Goal: Check status: Check status

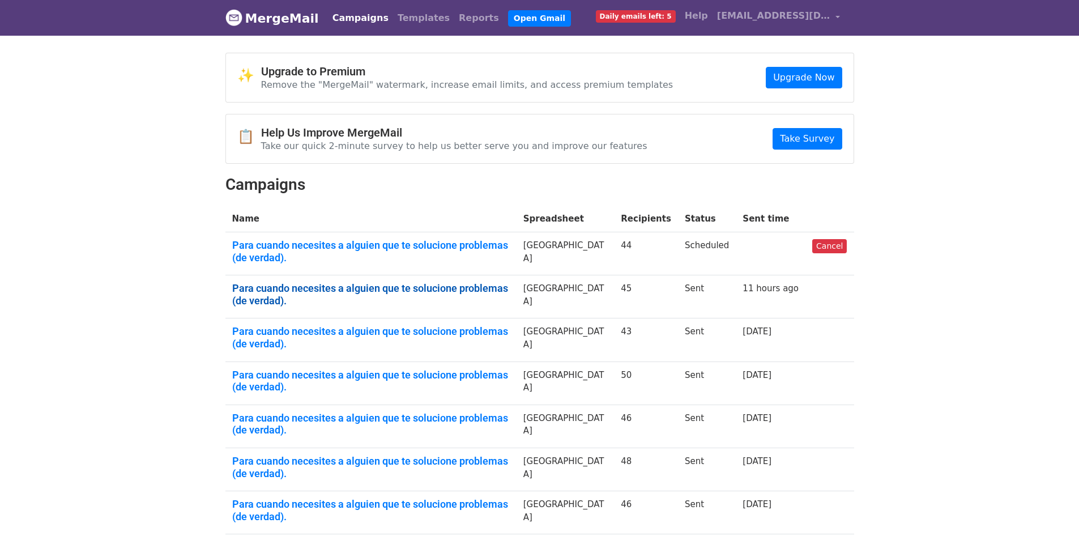
click at [367, 282] on link "Para cuando necesites a alguien que te solucione problemas (de verdad)." at bounding box center [371, 294] width 278 height 24
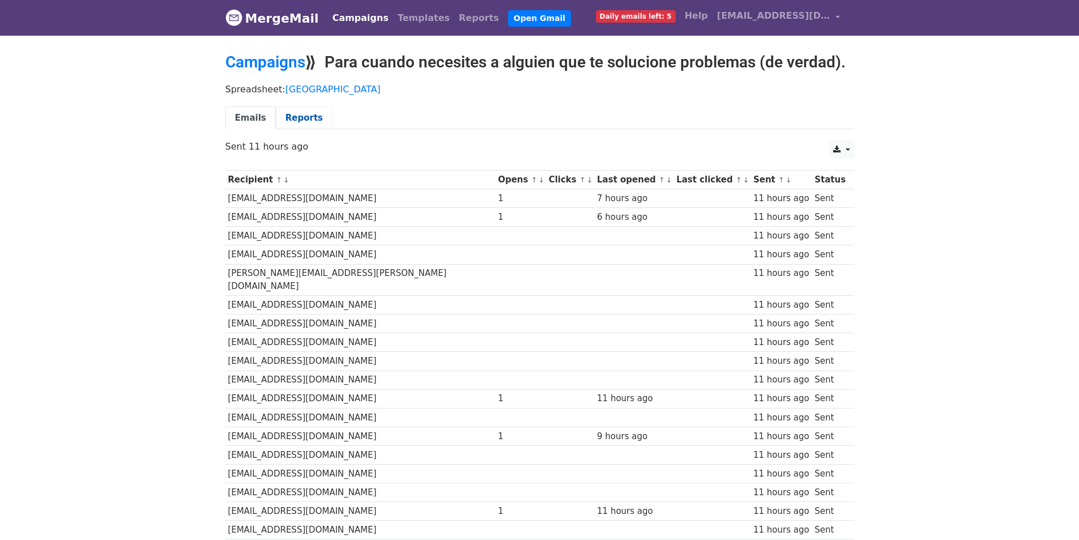
click at [280, 109] on link "Reports" at bounding box center [304, 117] width 57 height 23
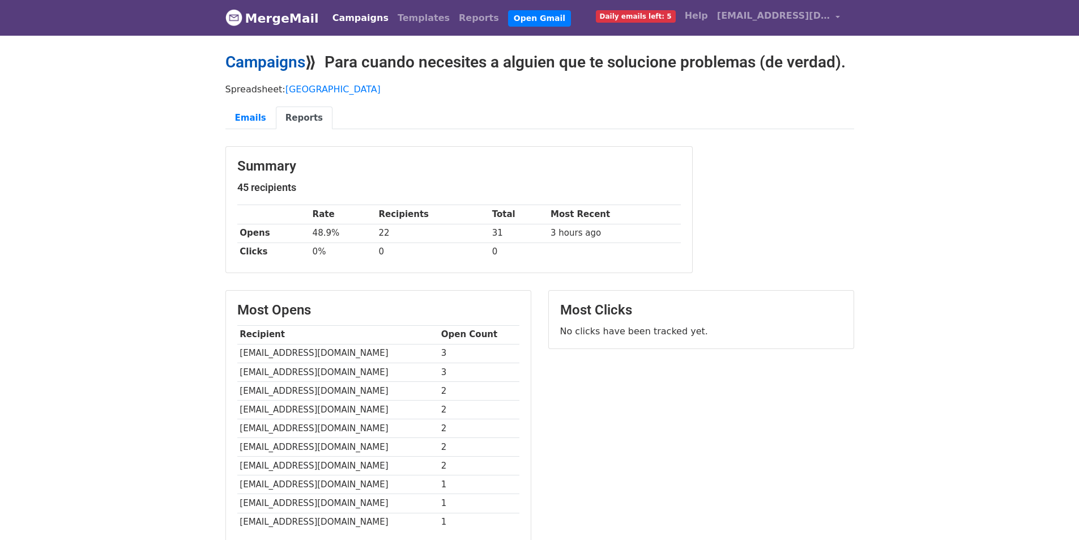
click at [280, 64] on link "Campaigns" at bounding box center [265, 62] width 80 height 19
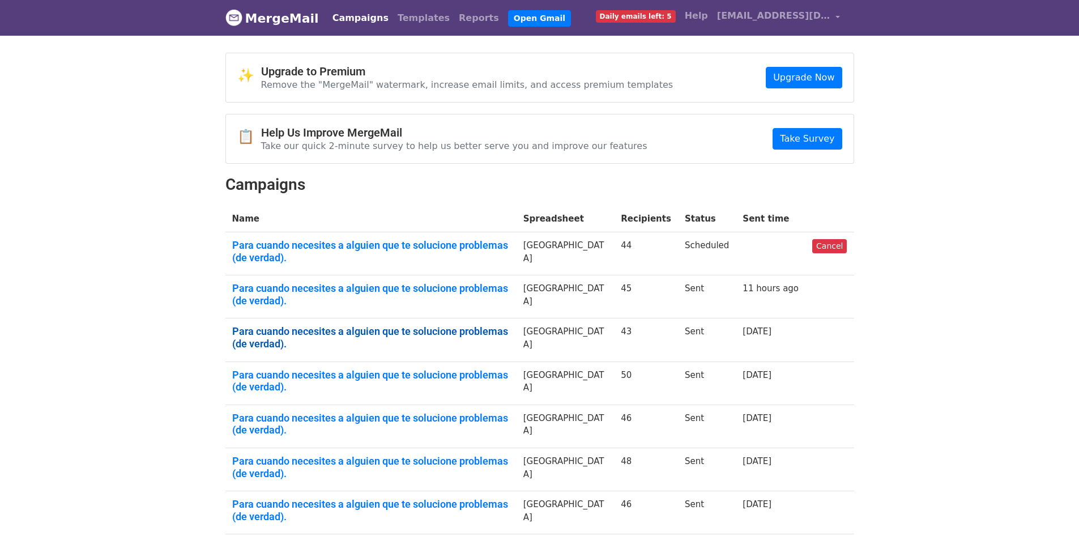
click at [510, 325] on link "Para cuando necesites a alguien que te solucione problemas (de verdad)." at bounding box center [371, 337] width 278 height 24
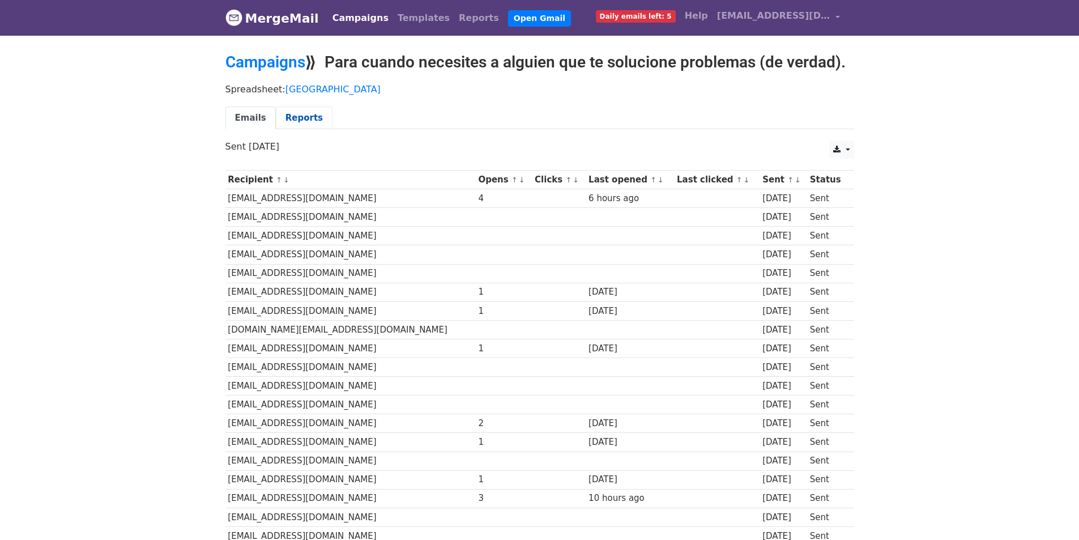
click at [283, 113] on link "Reports" at bounding box center [304, 117] width 57 height 23
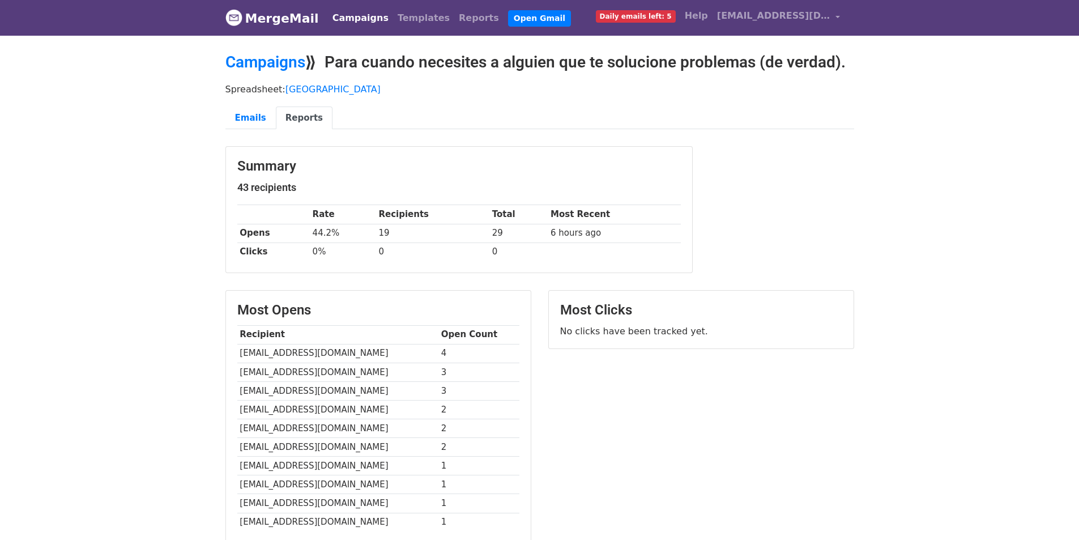
click at [907, 217] on body "MergeMail Campaigns Templates Reports Open Gmail Daily emails left: 5 Help [EMA…" at bounding box center [539, 337] width 1079 height 675
